Goal: Task Accomplishment & Management: Use online tool/utility

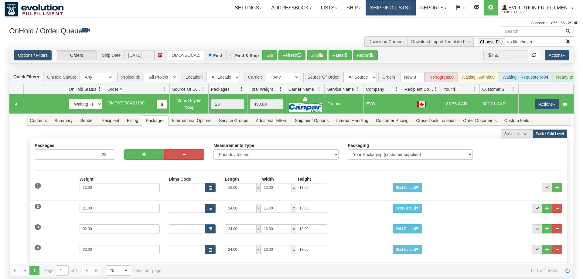
click at [383, 7] on link "Shipping lists" at bounding box center [391, 7] width 50 height 15
click at [378, 12] on link "Shipping lists" at bounding box center [391, 7] width 50 height 15
click at [388, 4] on link "Shipping lists" at bounding box center [391, 7] width 50 height 15
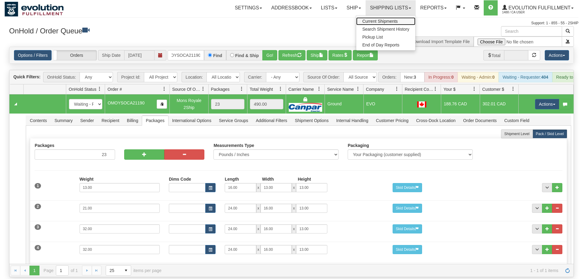
click at [381, 19] on link "Current Shipments" at bounding box center [385, 21] width 59 height 8
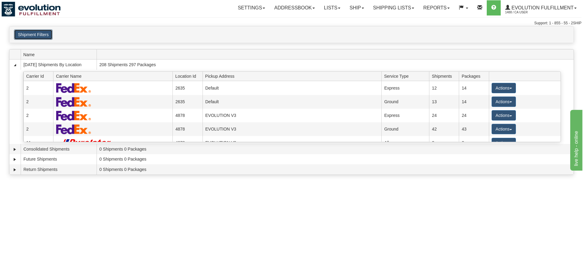
click at [23, 33] on button "Shipment Filters" at bounding box center [33, 34] width 39 height 10
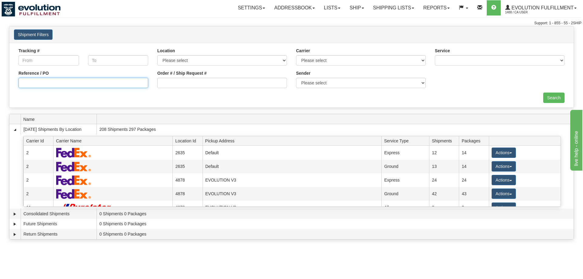
click at [72, 86] on input "Reference / PO" at bounding box center [84, 83] width 130 height 10
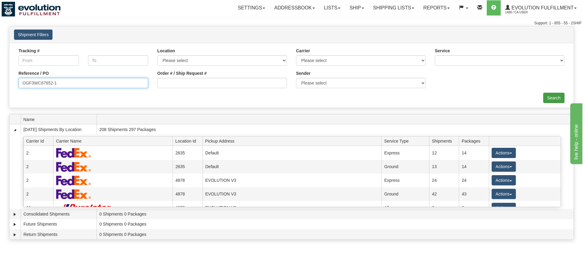
type input "OGF3WC87652-1"
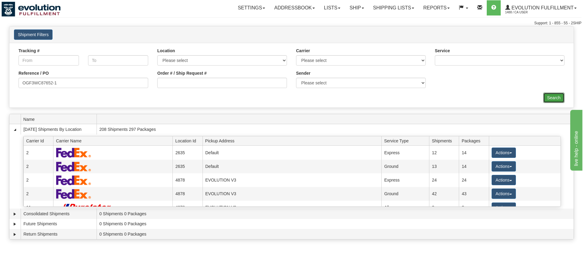
drag, startPoint x: 560, startPoint y: 95, endPoint x: 559, endPoint y: 109, distance: 13.4
click at [559, 109] on div "× Request Pickup Close × Closing Shipments Close × Your documents are ready Lab…" at bounding box center [291, 134] width 583 height 217
click at [550, 97] on input "Search" at bounding box center [553, 98] width 21 height 10
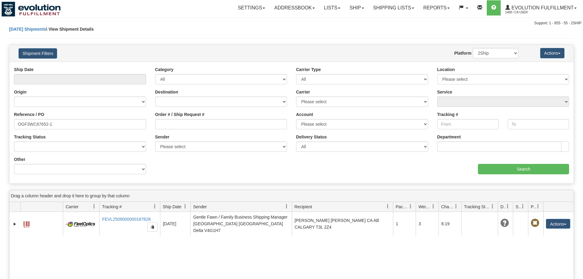
click at [558, 227] on td "Actions Edit Repeat Return Delete Track Comment Shipment Issues Pickup Package …" at bounding box center [558, 224] width 30 height 24
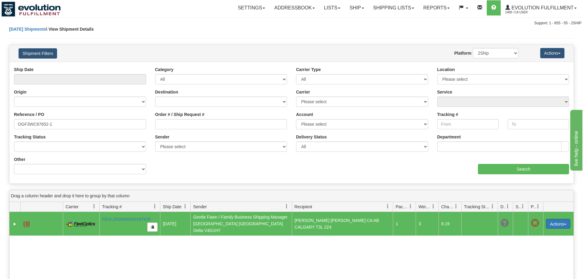
click at [559, 222] on button "Actions" at bounding box center [558, 224] width 24 height 10
click at [528, 258] on link "Delete" at bounding box center [538, 259] width 63 height 8
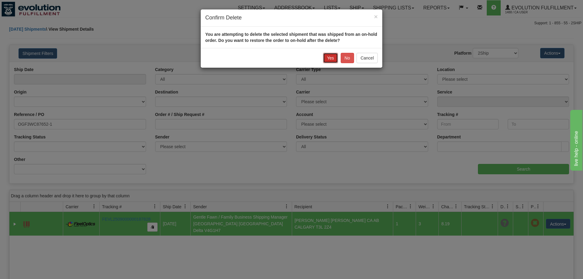
click at [329, 56] on button "Yes" at bounding box center [330, 58] width 15 height 10
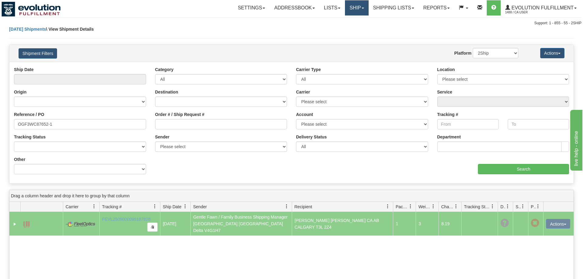
click at [359, 2] on link "Ship" at bounding box center [356, 7] width 23 height 15
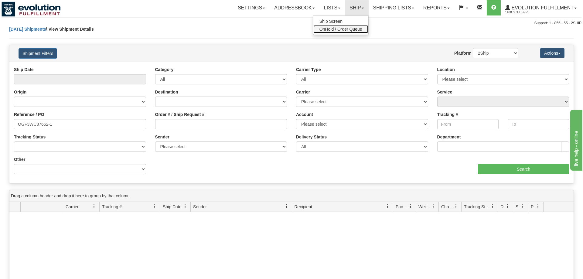
click at [347, 26] on link "OnHold / Order Queue" at bounding box center [340, 29] width 55 height 8
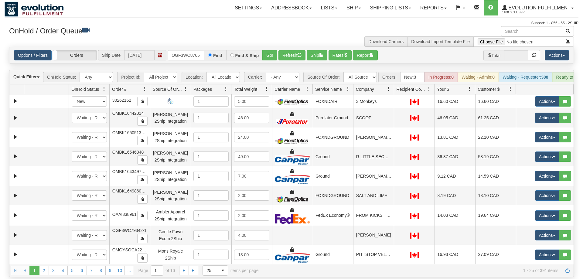
scroll to position [0, 6]
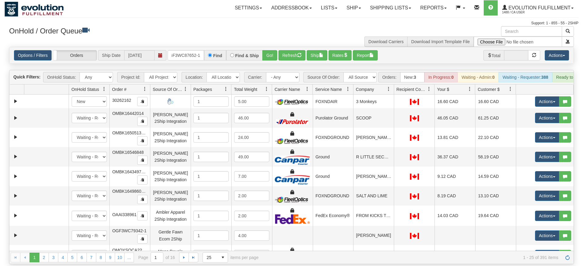
click at [270, 64] on div "Is equal to Is not equal to Contains Does not contains CAD USD EUR ZAR RON ANG …" at bounding box center [292, 155] width 574 height 217
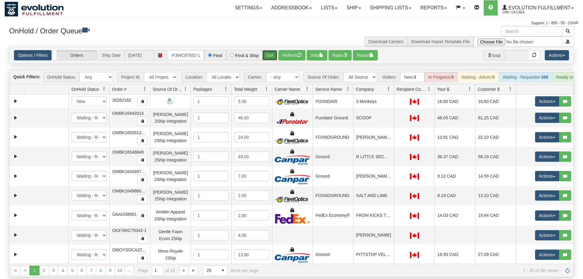
click at [266, 50] on button "Go!" at bounding box center [269, 55] width 15 height 10
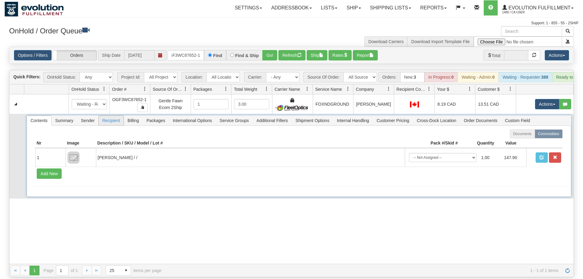
click at [116, 116] on span "Recipient" at bounding box center [111, 121] width 25 height 10
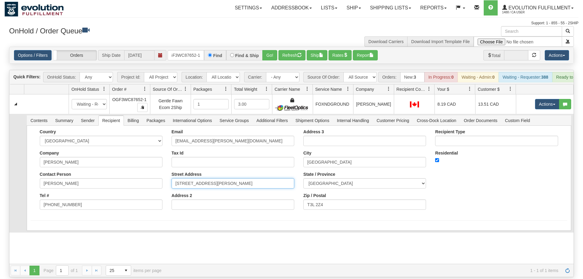
drag, startPoint x: 260, startPoint y: 176, endPoint x: 111, endPoint y: 179, distance: 148.2
click at [111, 179] on div "Country AFGHANISTAN ALAND ISLANDS ALBANIA ALGERIA AMERICAN SAMOA ANDORRA ANGOLA…" at bounding box center [299, 171] width 537 height 85
drag, startPoint x: 244, startPoint y: 174, endPoint x: 129, endPoint y: 175, distance: 115.1
click at [172, 178] on input "67 TUSCANY GLEN PLACE NW" at bounding box center [233, 183] width 123 height 10
click at [303, 208] on input "T3L 2Z4" at bounding box center [364, 205] width 123 height 10
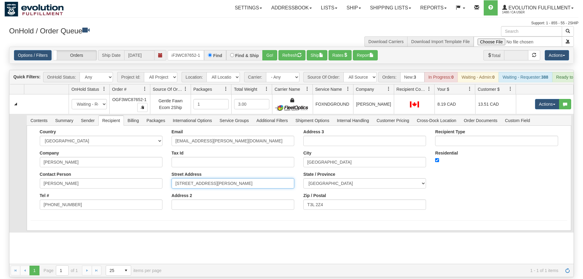
click at [249, 178] on input "67 TUSCANY GLEN PLACE NW" at bounding box center [233, 183] width 123 height 10
click at [317, 219] on div "Country AFGHANISTAN ALAND ISLANDS ALBANIA ALGERIA AMERICAN SAMOA ANDORRA ANGOLA…" at bounding box center [299, 178] width 545 height 105
click at [514, 185] on div "Country AFGHANISTAN ALAND ISLANDS ALBANIA ALGERIA AMERICAN SAMOA ANDORRA ANGOLA…" at bounding box center [299, 171] width 537 height 85
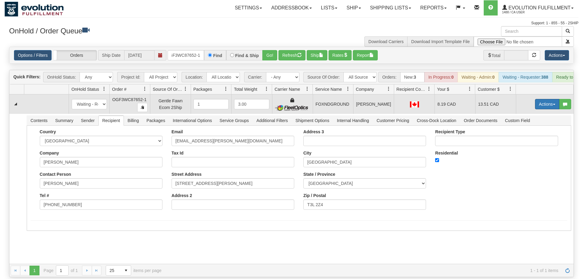
click at [545, 99] on button "Actions" at bounding box center [547, 104] width 24 height 10
click at [538, 121] on span "Refresh Rates" at bounding box center [532, 123] width 31 height 5
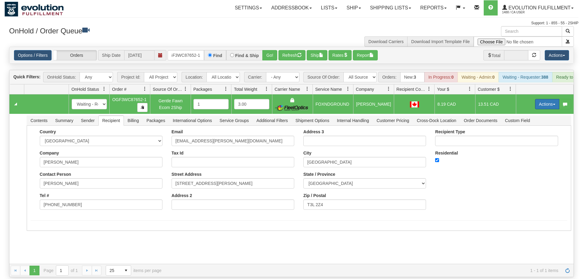
click at [543, 99] on button "Actions" at bounding box center [547, 104] width 24 height 10
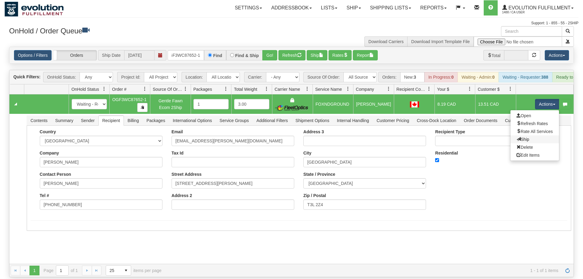
click at [530, 135] on link "Ship" at bounding box center [535, 139] width 49 height 8
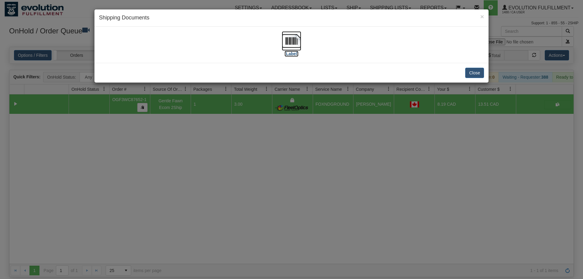
click at [295, 43] on img at bounding box center [291, 40] width 19 height 19
click at [322, 152] on div "× Shipping Documents [Label] Close" at bounding box center [291, 139] width 583 height 279
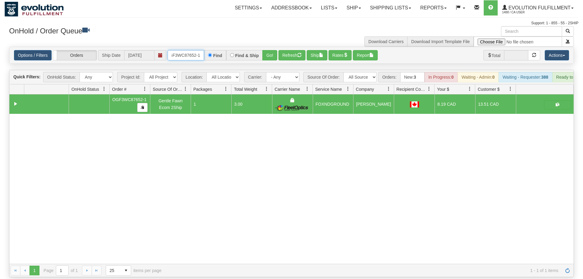
click at [199, 50] on input "OGF3WC87652-1" at bounding box center [186, 55] width 36 height 10
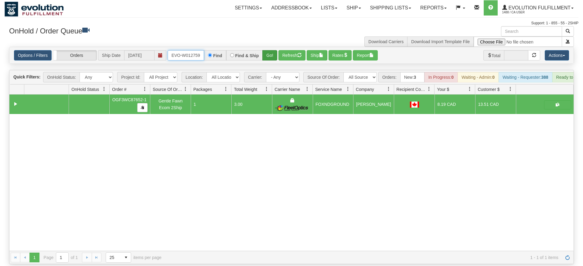
type input "ORSCEVO-W012759"
click at [269, 50] on button "Go!" at bounding box center [269, 55] width 15 height 10
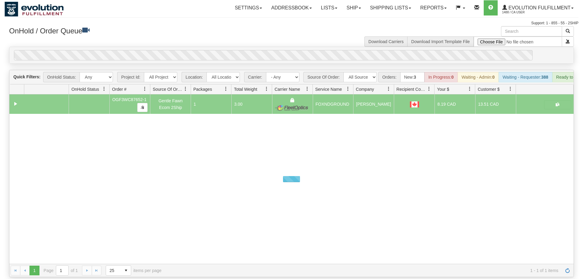
click at [270, 50] on div "0" at bounding box center [273, 55] width 519 height 10
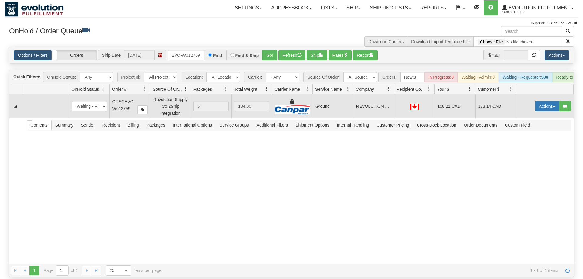
click at [544, 101] on button "Actions" at bounding box center [547, 106] width 24 height 10
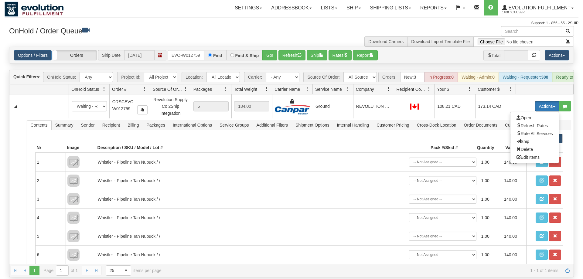
click at [533, 131] on span "Rate All Services" at bounding box center [535, 133] width 36 height 5
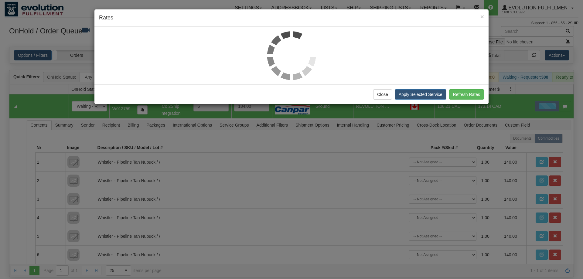
click at [184, 64] on div at bounding box center [291, 55] width 385 height 49
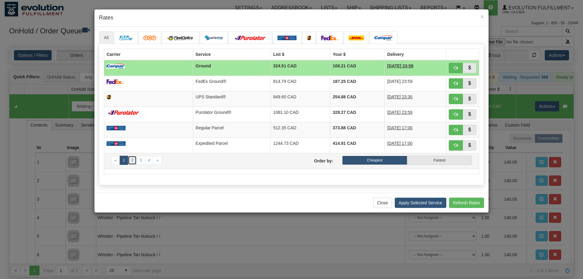
click at [129, 162] on link "2" at bounding box center [132, 160] width 9 height 9
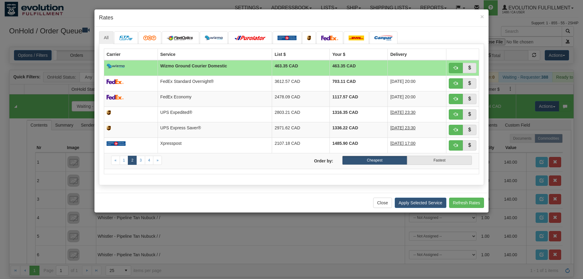
click at [215, 13] on div "× Rates" at bounding box center [291, 17] width 394 height 17
click at [280, 16] on h4 "Rates" at bounding box center [291, 18] width 385 height 8
click at [236, 15] on h4 "Rates" at bounding box center [291, 18] width 385 height 8
click at [221, 20] on h4 "Rates" at bounding box center [291, 18] width 385 height 8
click at [295, 28] on div "All «" at bounding box center [291, 110] width 394 height 166
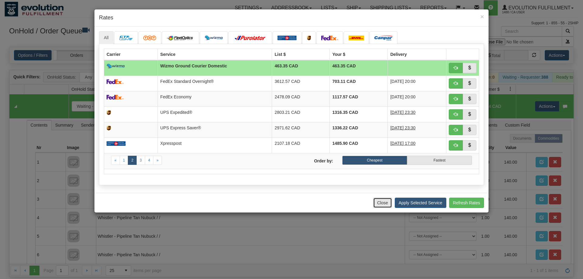
click at [380, 206] on button "Close" at bounding box center [382, 203] width 19 height 10
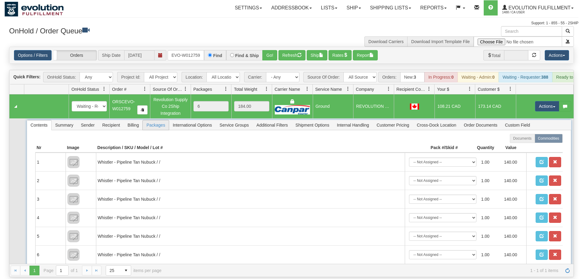
click at [163, 120] on span "Packages" at bounding box center [156, 125] width 26 height 10
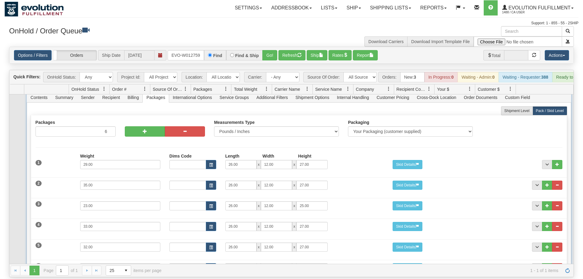
scroll to position [0, 0]
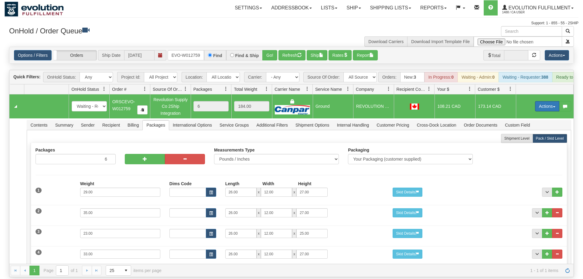
click at [545, 101] on button "Actions" at bounding box center [547, 106] width 24 height 10
click at [528, 115] on span "Open" at bounding box center [524, 117] width 15 height 5
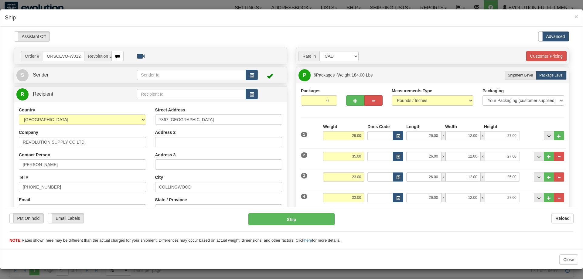
click at [227, 37] on div "Assistant On Assistant Off Do a return Do a return" at bounding box center [126, 36] width 235 height 10
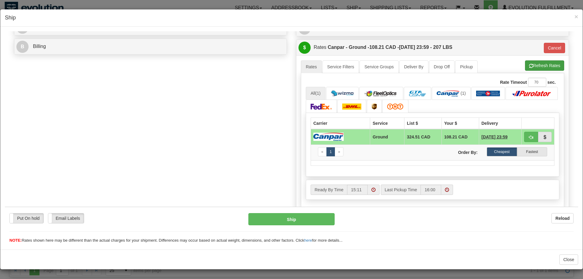
scroll to position [248, 0]
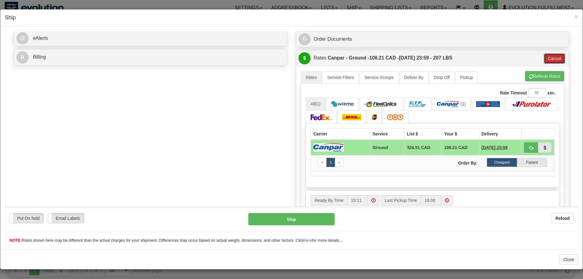
click at [550, 56] on button "Cancel" at bounding box center [554, 58] width 21 height 10
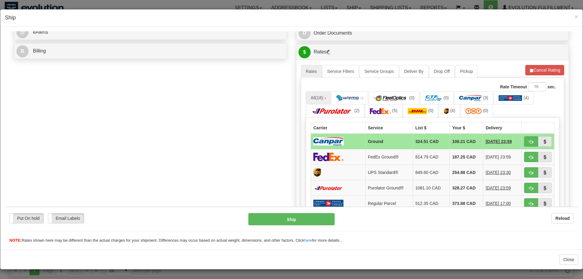
scroll to position [279, 0]
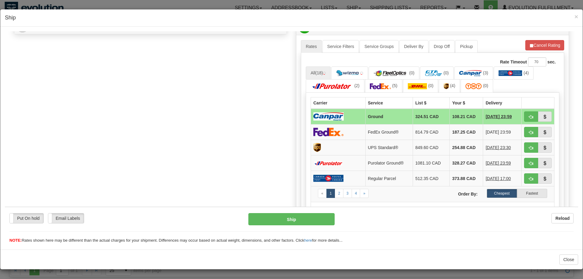
click at [154, 114] on div "Order # ORSCEVO-W012759 Revolution Supply Co 2Ship Integration S Sender" at bounding box center [291, 33] width 564 height 529
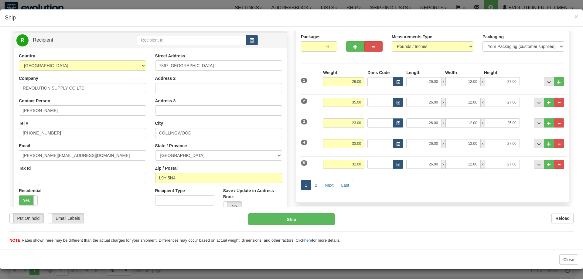
scroll to position [0, 0]
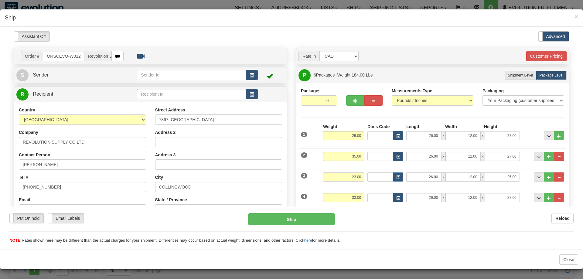
click at [300, 38] on div "Assistant On Assistant Off Do a return Do a return Previous Next Standard Advan…" at bounding box center [291, 36] width 564 height 10
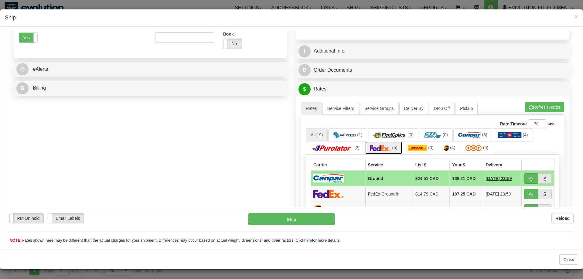
click at [400, 150] on link "(5)" at bounding box center [383, 147] width 37 height 13
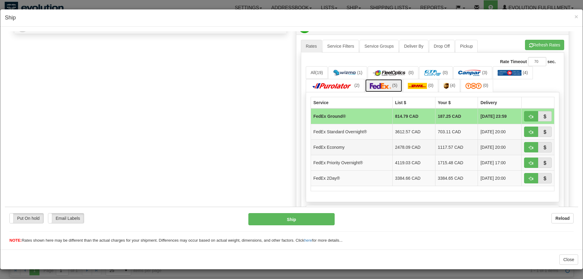
scroll to position [279, 0]
click at [124, 125] on div "Order # ORSCEVO-W012759 Revolution Supply Co 2Ship Integration S Sender" at bounding box center [291, 25] width 564 height 513
click at [131, 132] on div "Order # ORSCEVO-W012759 Revolution Supply Co 2Ship Integration S Sender" at bounding box center [291, 25] width 564 height 513
click at [72, 157] on div "Order # ORSCEVO-W012759 Revolution Supply Co 2Ship Integration S Sender" at bounding box center [291, 25] width 564 height 513
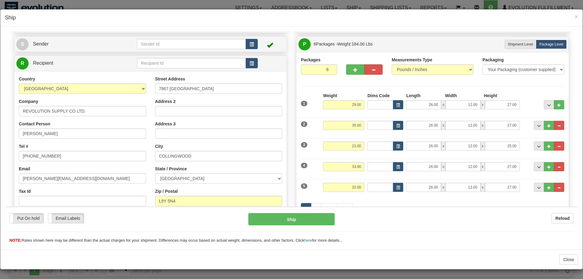
scroll to position [0, 0]
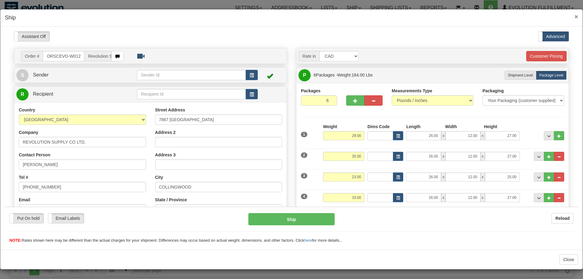
click at [577, 17] on span "×" at bounding box center [577, 16] width 4 height 7
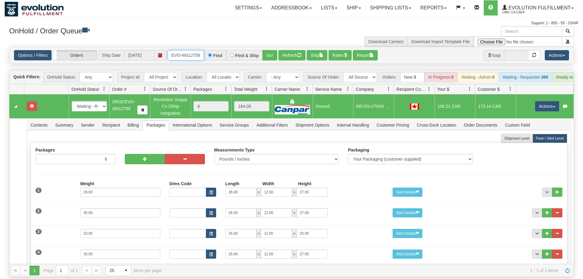
click at [192, 50] on input "ORSCEVO-W012759" at bounding box center [186, 55] width 36 height 10
click at [266, 50] on button "Go!" at bounding box center [269, 55] width 15 height 10
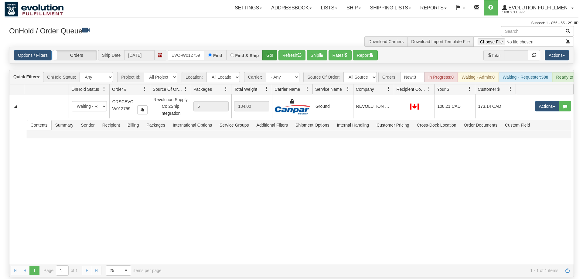
scroll to position [0, 12]
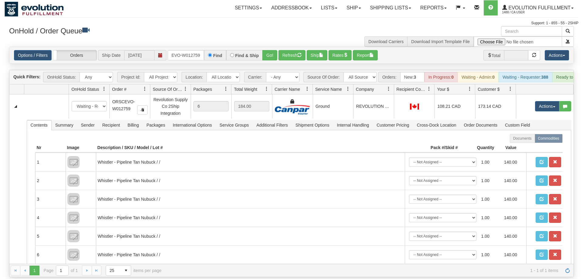
click at [123, 32] on h3 "OnHold / Order Queue" at bounding box center [148, 30] width 278 height 9
click at [196, 50] on input "ORSCEVO-W012759" at bounding box center [186, 55] width 36 height 10
type input "CA21190"
